Goal: Information Seeking & Learning: Find contact information

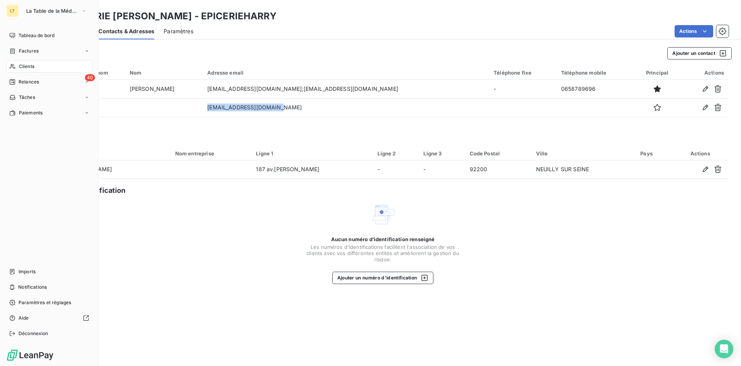
click at [19, 69] on span "Clients" at bounding box center [26, 66] width 15 height 7
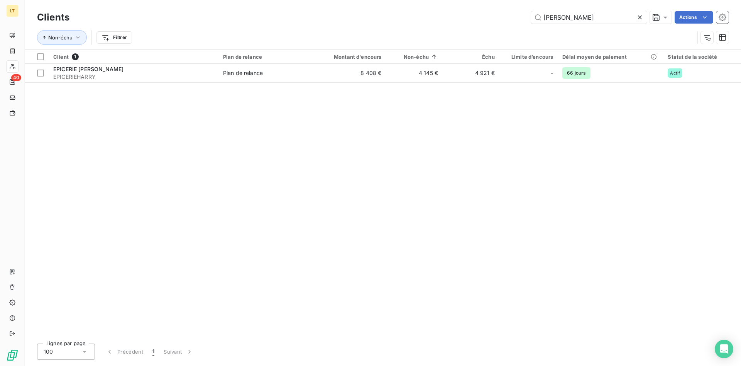
drag, startPoint x: 577, startPoint y: 20, endPoint x: 466, endPoint y: 31, distance: 111.3
click at [531, 24] on input "[PERSON_NAME]" at bounding box center [589, 17] width 116 height 12
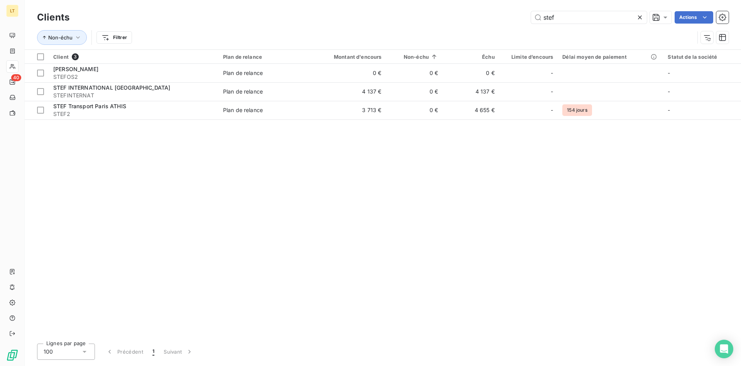
type input "stef"
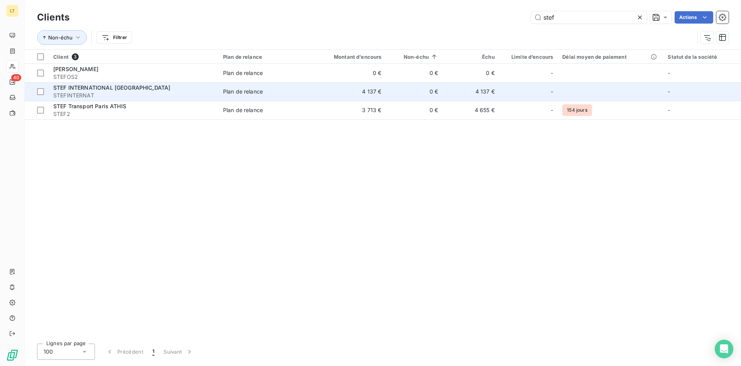
click at [359, 98] on td "4 137 €" at bounding box center [348, 91] width 76 height 19
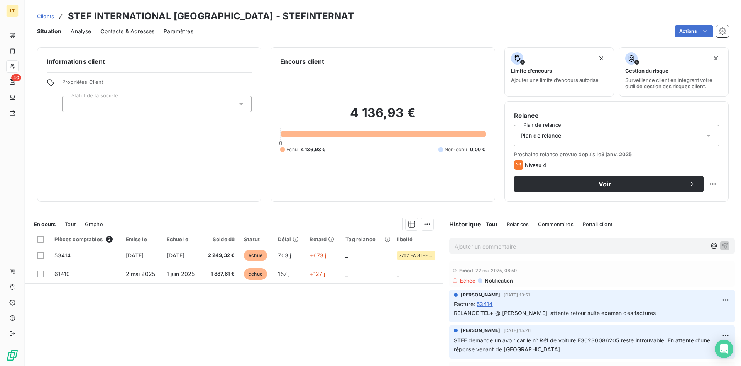
click at [136, 35] on div "Contacts & Adresses" at bounding box center [127, 31] width 54 height 16
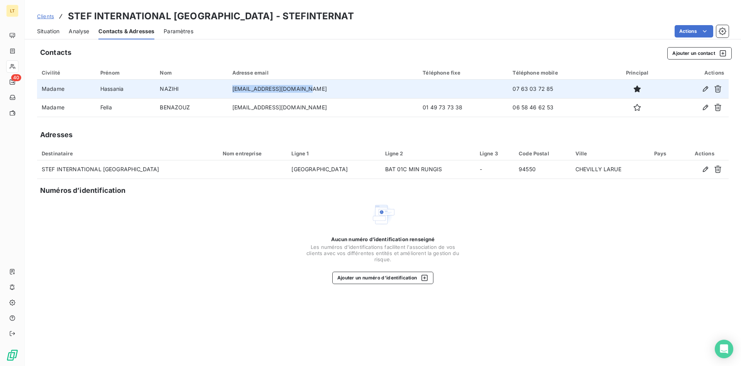
drag, startPoint x: 316, startPoint y: 90, endPoint x: 246, endPoint y: 92, distance: 70.3
click at [246, 92] on td "[EMAIL_ADDRESS][DOMAIN_NAME]" at bounding box center [323, 89] width 191 height 19
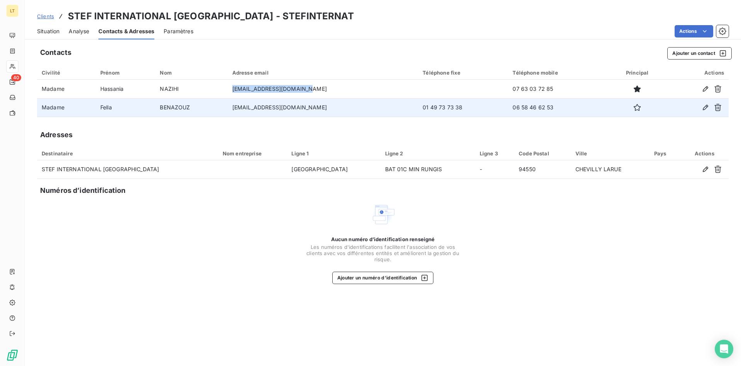
copy td "[EMAIL_ADDRESS][DOMAIN_NAME]"
drag, startPoint x: 311, startPoint y: 109, endPoint x: 247, endPoint y: 109, distance: 64.1
click at [245, 109] on td "[EMAIL_ADDRESS][DOMAIN_NAME]" at bounding box center [323, 107] width 191 height 19
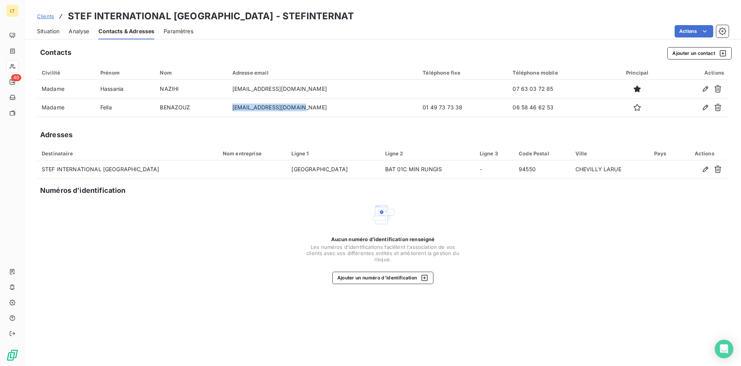
copy td "[EMAIL_ADDRESS][DOMAIN_NAME]"
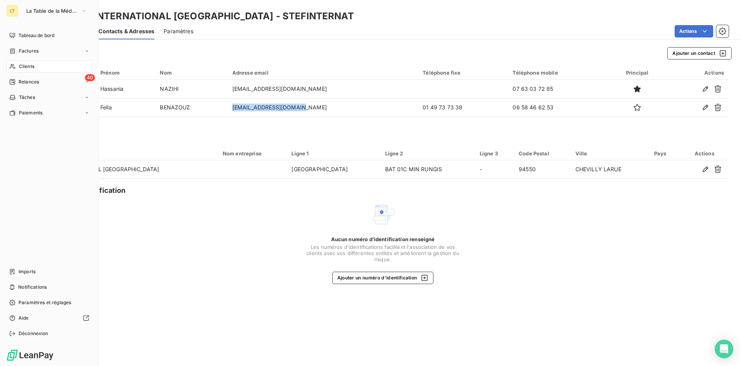
click at [22, 67] on span "Clients" at bounding box center [26, 66] width 15 height 7
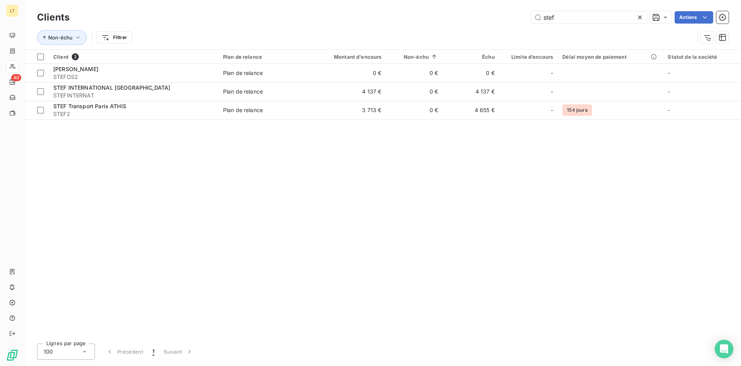
drag, startPoint x: 577, startPoint y: 17, endPoint x: 417, endPoint y: 17, distance: 159.9
click at [531, 17] on input "stef" at bounding box center [589, 17] width 116 height 12
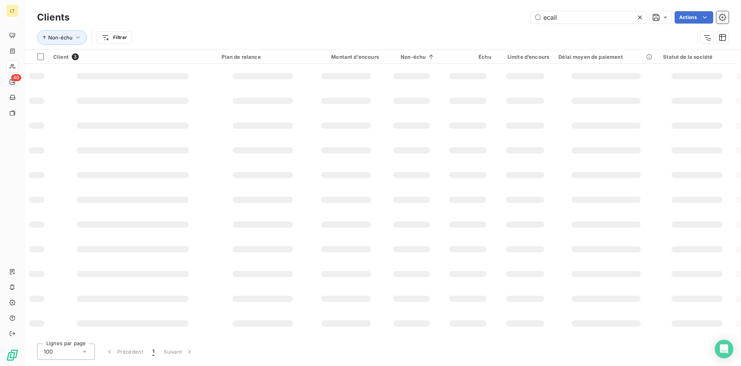
type input "ecail"
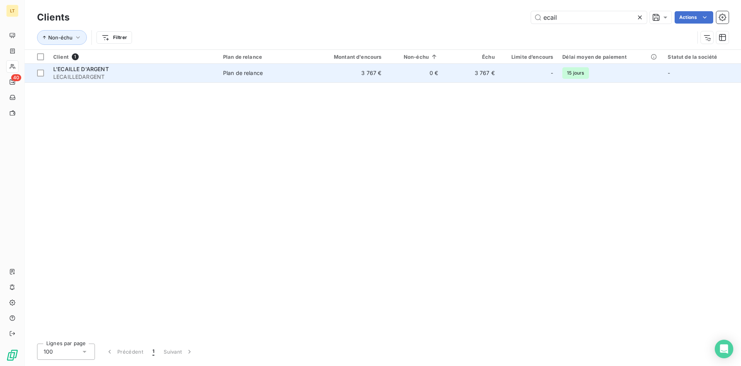
click at [342, 73] on td "3 767 €" at bounding box center [348, 73] width 76 height 19
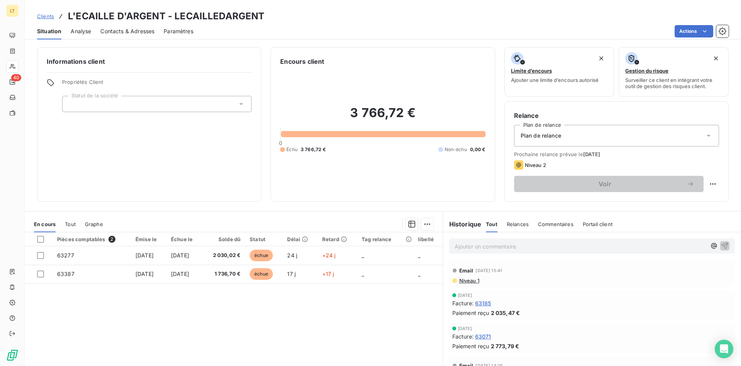
click at [122, 32] on span "Contacts & Adresses" at bounding box center [127, 31] width 54 height 8
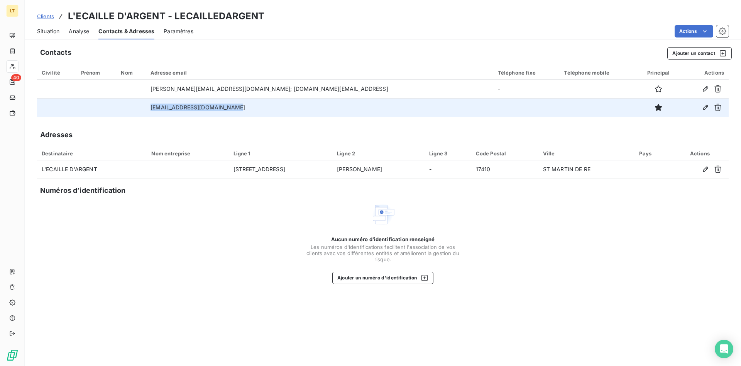
drag, startPoint x: 255, startPoint y: 107, endPoint x: 138, endPoint y: 101, distance: 117.2
click at [138, 101] on tr "[EMAIL_ADDRESS][DOMAIN_NAME]" at bounding box center [383, 107] width 692 height 19
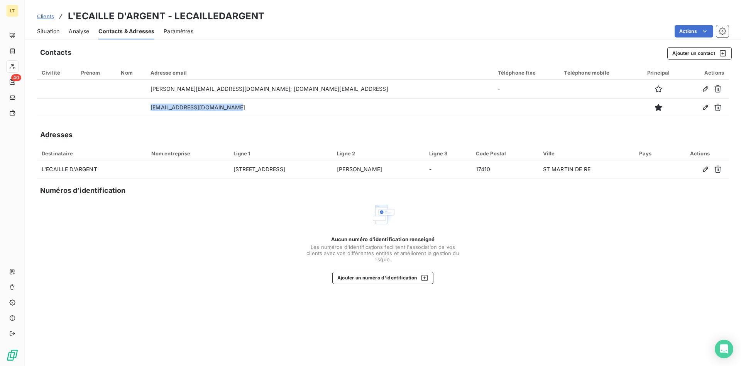
copy tr "[EMAIL_ADDRESS][DOMAIN_NAME]"
drag, startPoint x: 45, startPoint y: 31, endPoint x: 58, endPoint y: 42, distance: 17.0
click at [45, 32] on span "Situation" at bounding box center [48, 31] width 22 height 8
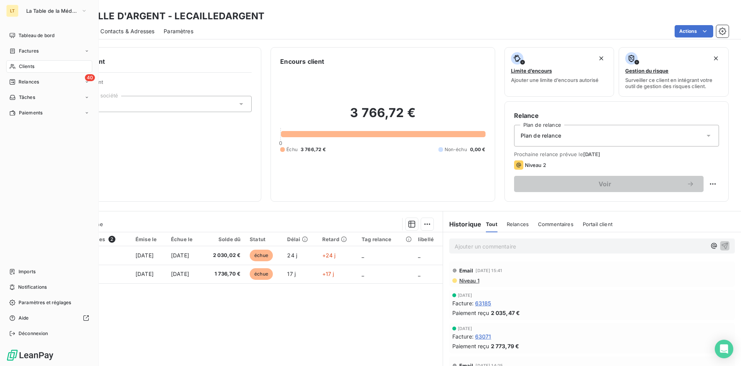
click at [25, 69] on span "Clients" at bounding box center [26, 66] width 15 height 7
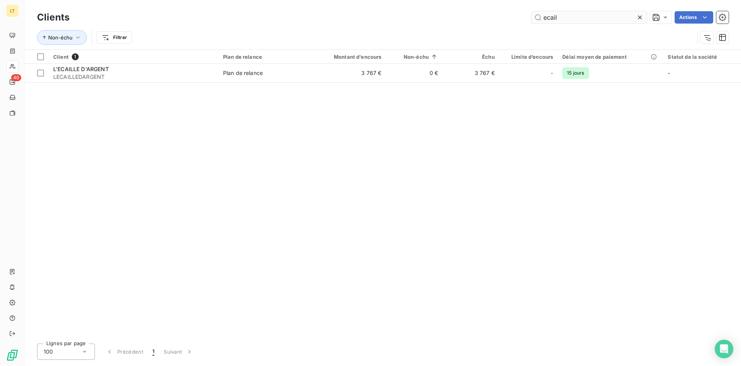
drag, startPoint x: 572, startPoint y: 18, endPoint x: 407, endPoint y: -7, distance: 166.5
click at [531, 11] on input "ecail" at bounding box center [589, 17] width 116 height 12
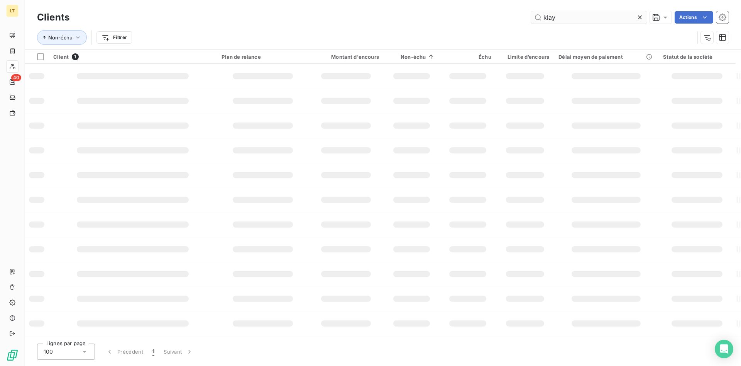
type input "klay"
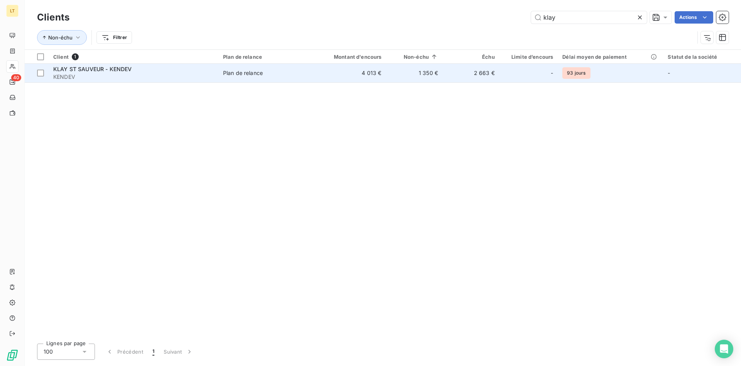
click at [380, 70] on td "4 013 €" at bounding box center [348, 73] width 76 height 19
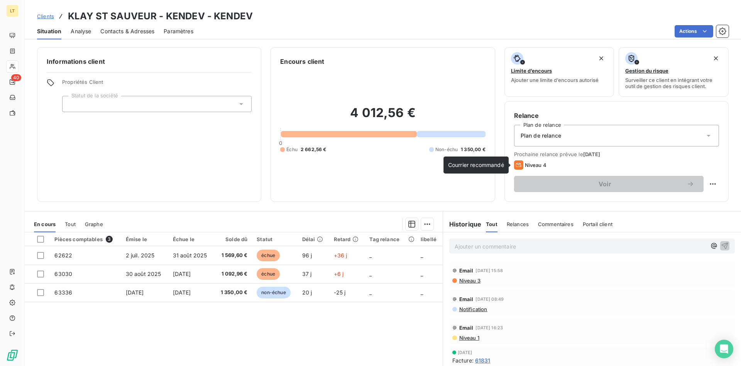
click at [521, 164] on icon at bounding box center [518, 164] width 9 height 9
